Goal: Use online tool/utility: Utilize a website feature to perform a specific function

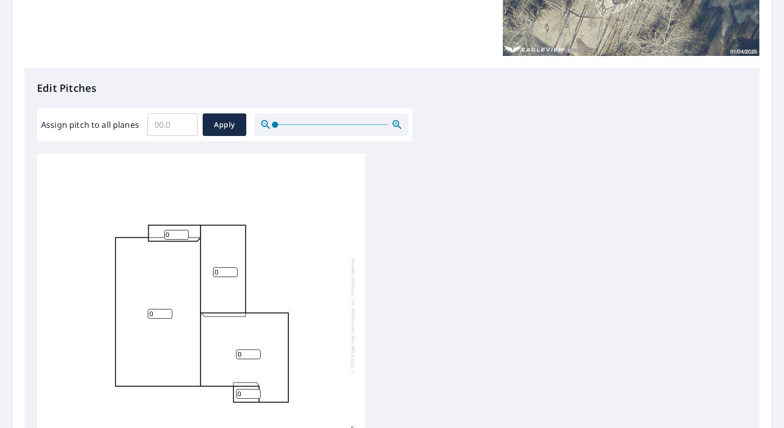
scroll to position [211, 0]
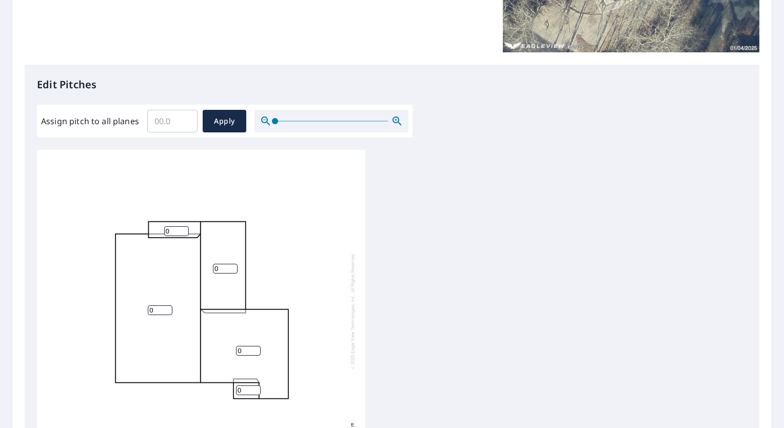
click at [175, 115] on input "Assign pitch to all planes" at bounding box center [172, 121] width 50 height 29
type input "6"
click at [216, 121] on span "Apply" at bounding box center [224, 121] width 27 height 13
type input "6"
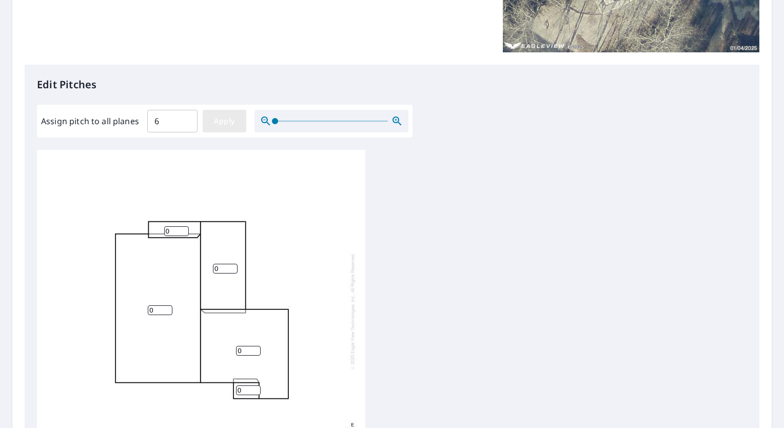
type input "6"
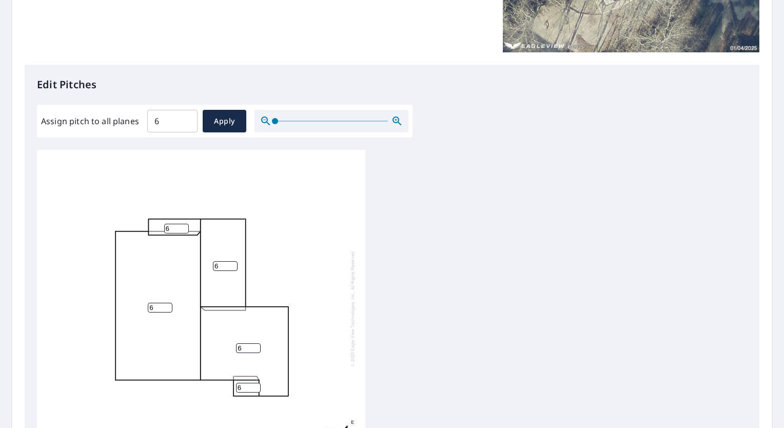
scroll to position [384, 0]
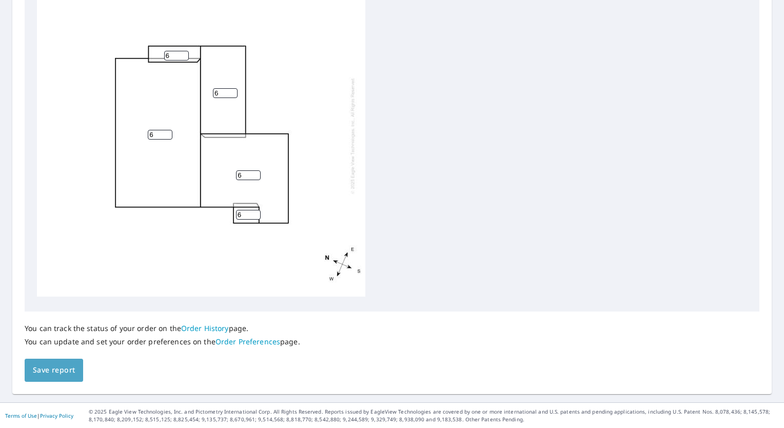
click at [51, 376] on span "Save report" at bounding box center [54, 370] width 42 height 13
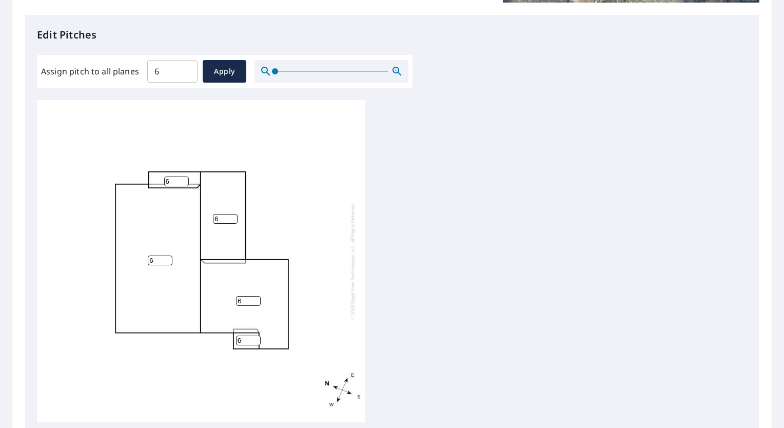
scroll to position [0, 0]
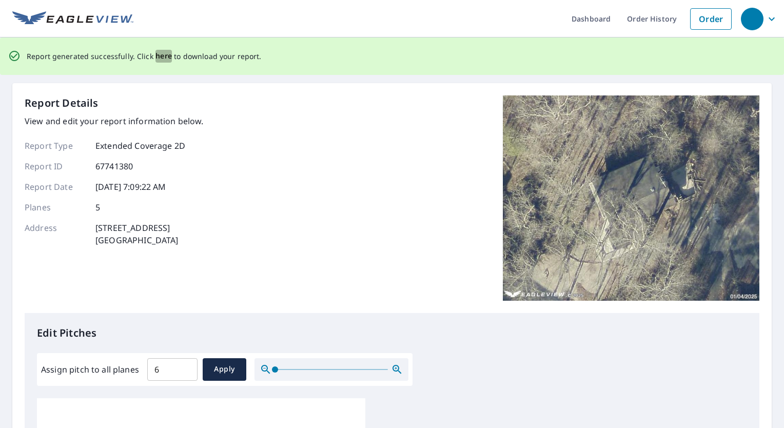
click at [160, 57] on span "here" at bounding box center [163, 56] width 17 height 13
